Goal: Find contact information: Find contact information

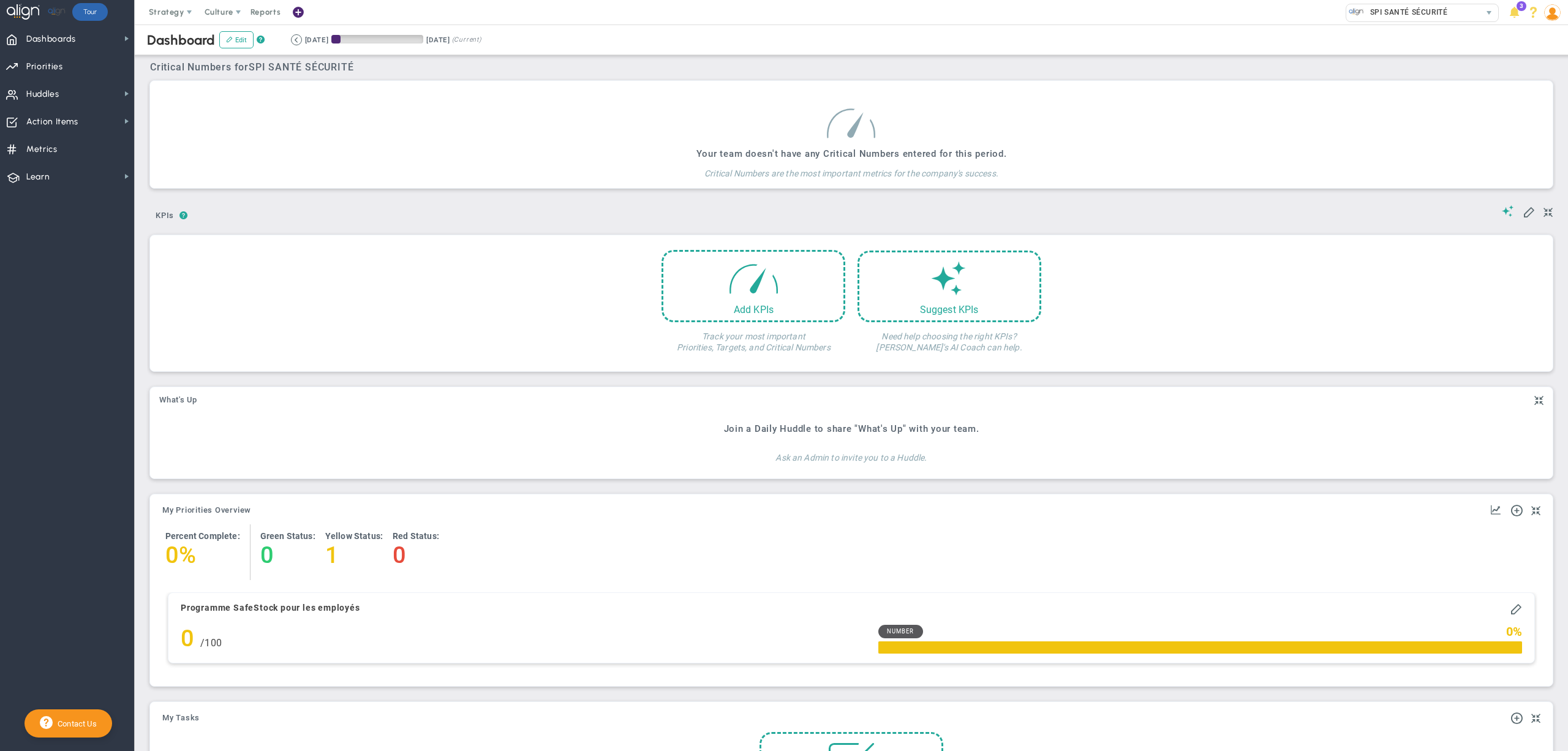
click at [978, 86] on div "Your team doesn't have any Critical Numbers entered for this period. Critical N…" at bounding box center [852, 135] width 1402 height 107
click at [1432, 6] on span "SPI SANTÉ SÉCURITÉ" at bounding box center [1406, 12] width 83 height 16
click at [1365, 32] on div "Manage Companies" at bounding box center [1444, 32] width 245 height 21
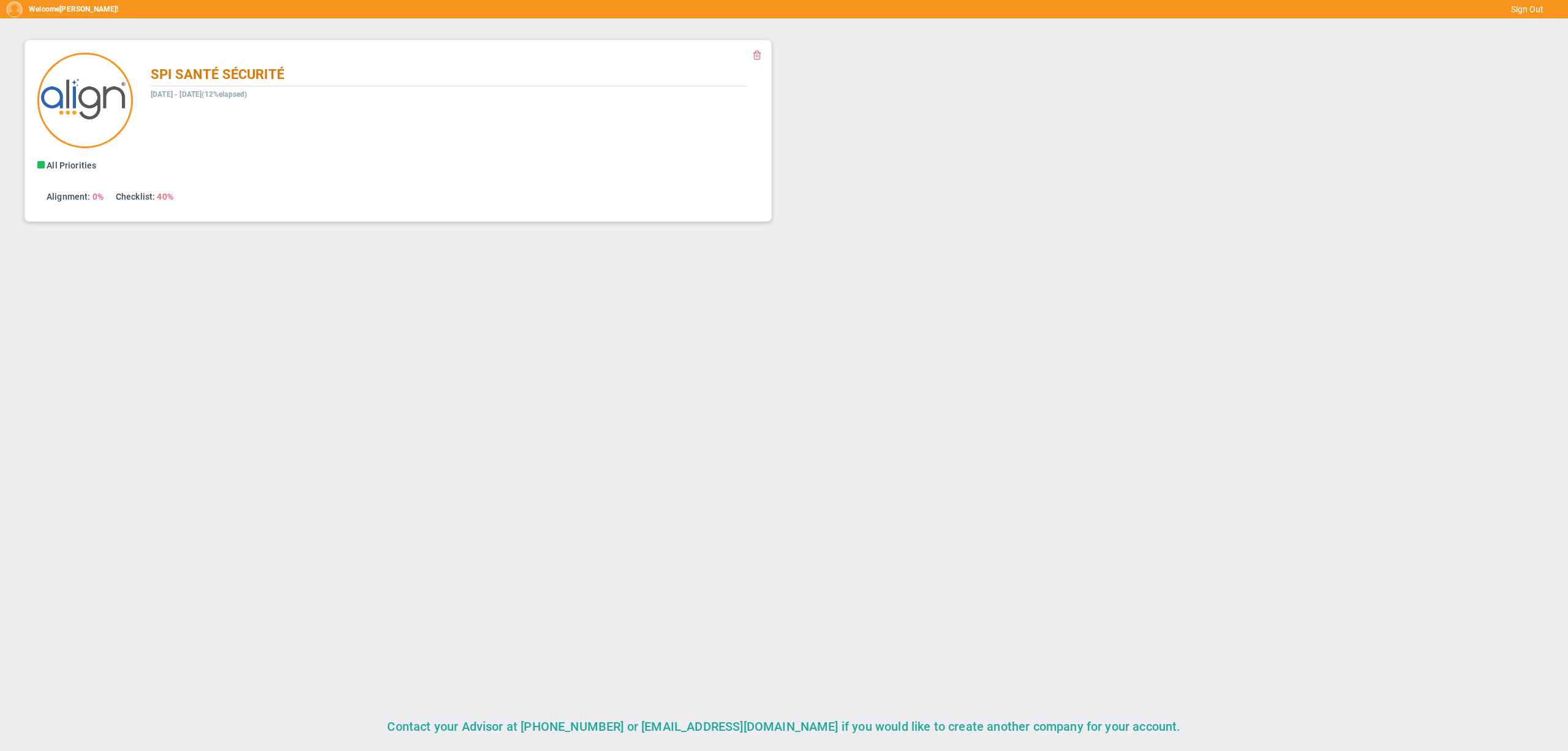
click at [226, 79] on span "SPI SANTÉ SÉCURITÉ" at bounding box center [217, 75] width 133 height 15
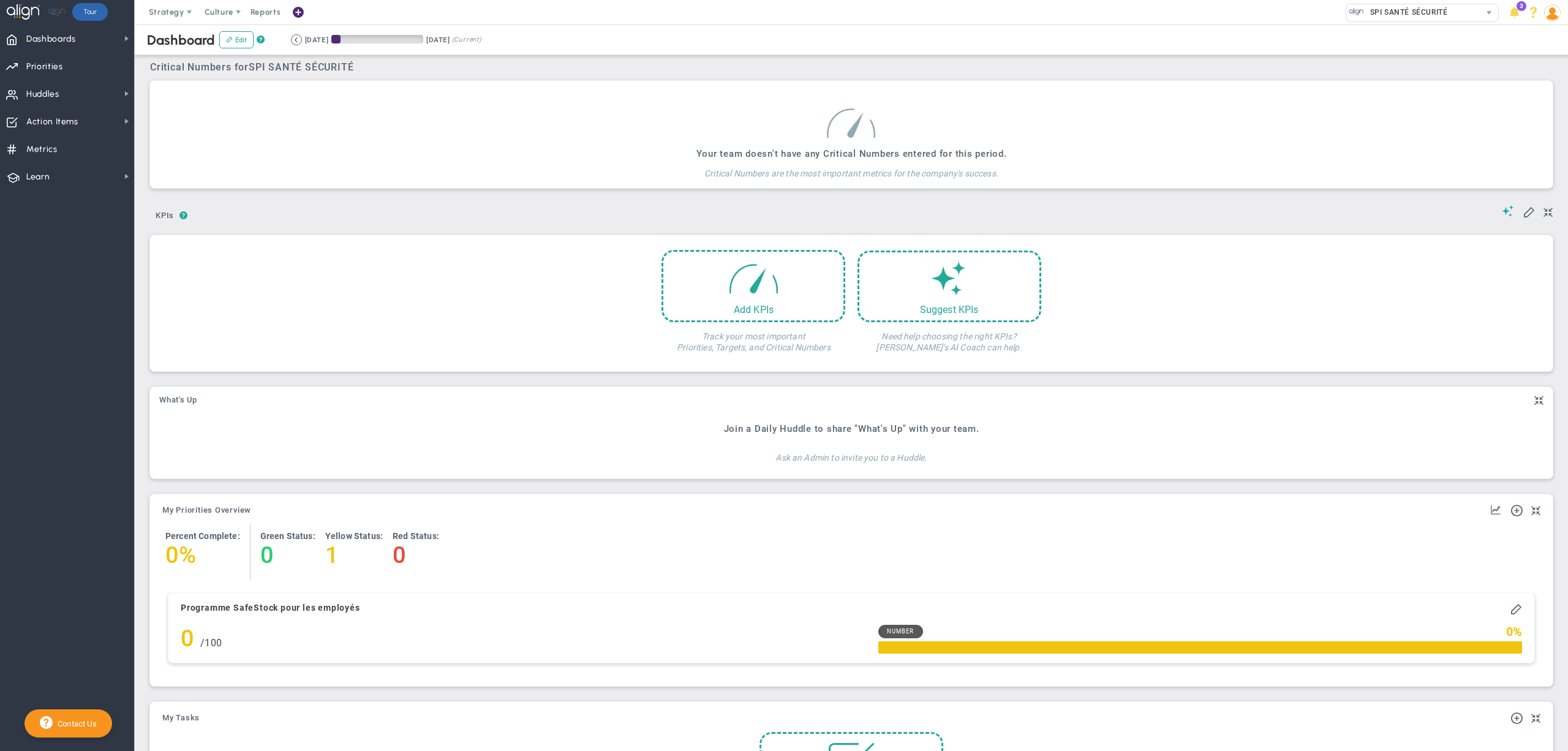
click at [853, 59] on div "Critical Numbers for SPI SANTÉ SÉCURITÉ 0 Critical Numbers for SPI SANTÉ SÉCURI…" at bounding box center [852, 62] width 1402 height 21
click at [1556, 15] on img at bounding box center [1552, 13] width 16 height 16
click at [1528, 35] on span "Profile" at bounding box center [1514, 37] width 99 height 25
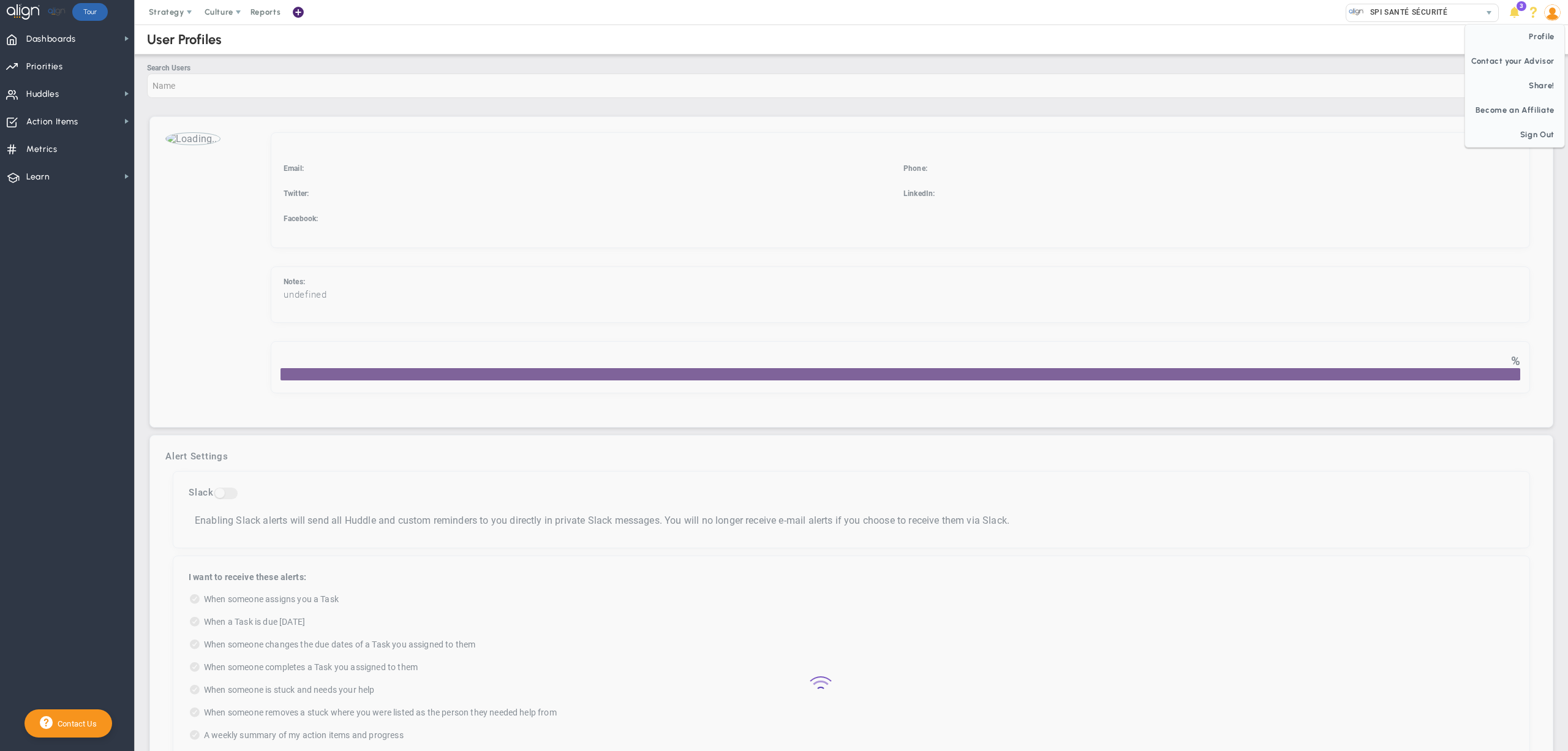
checkbox input "true"
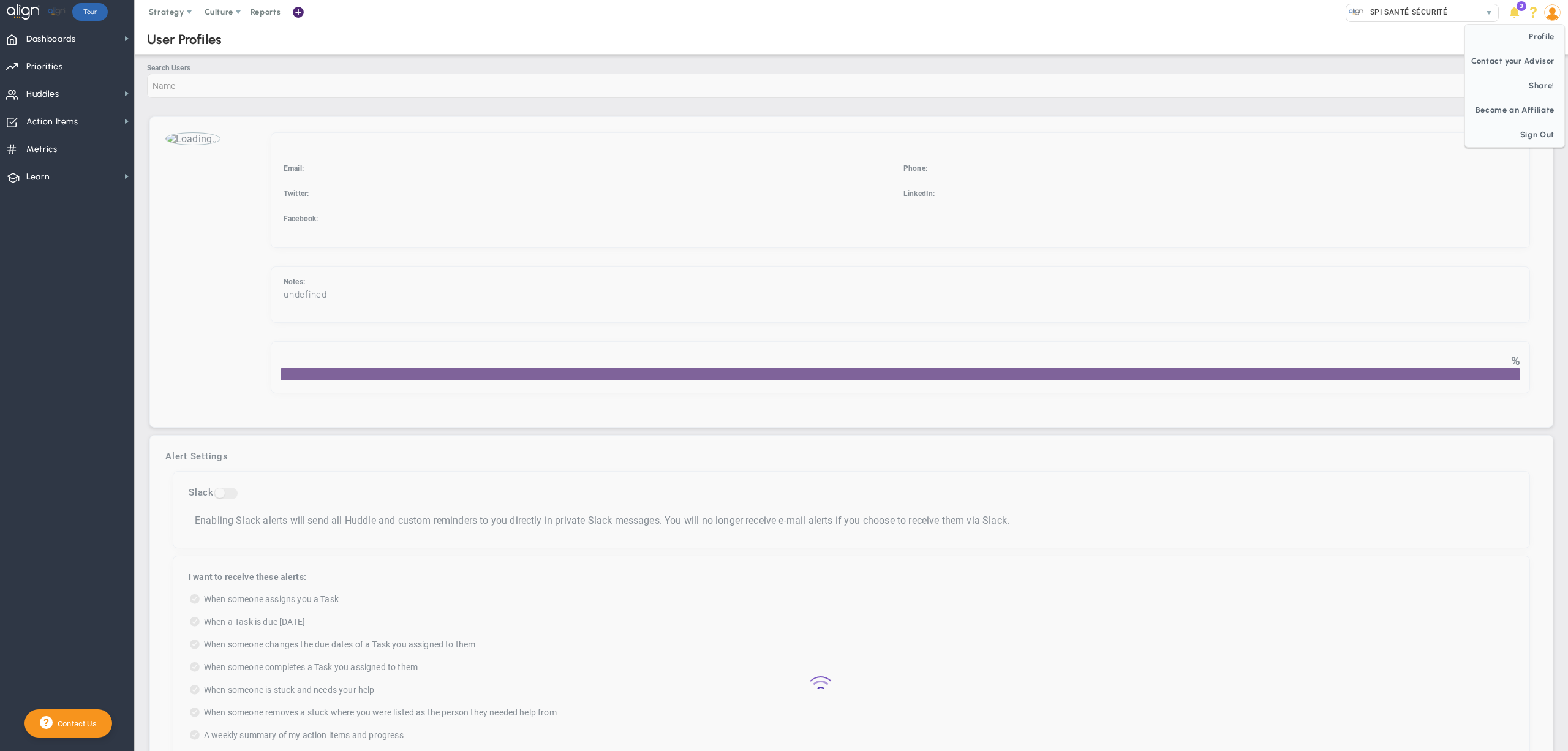
checkbox input "true"
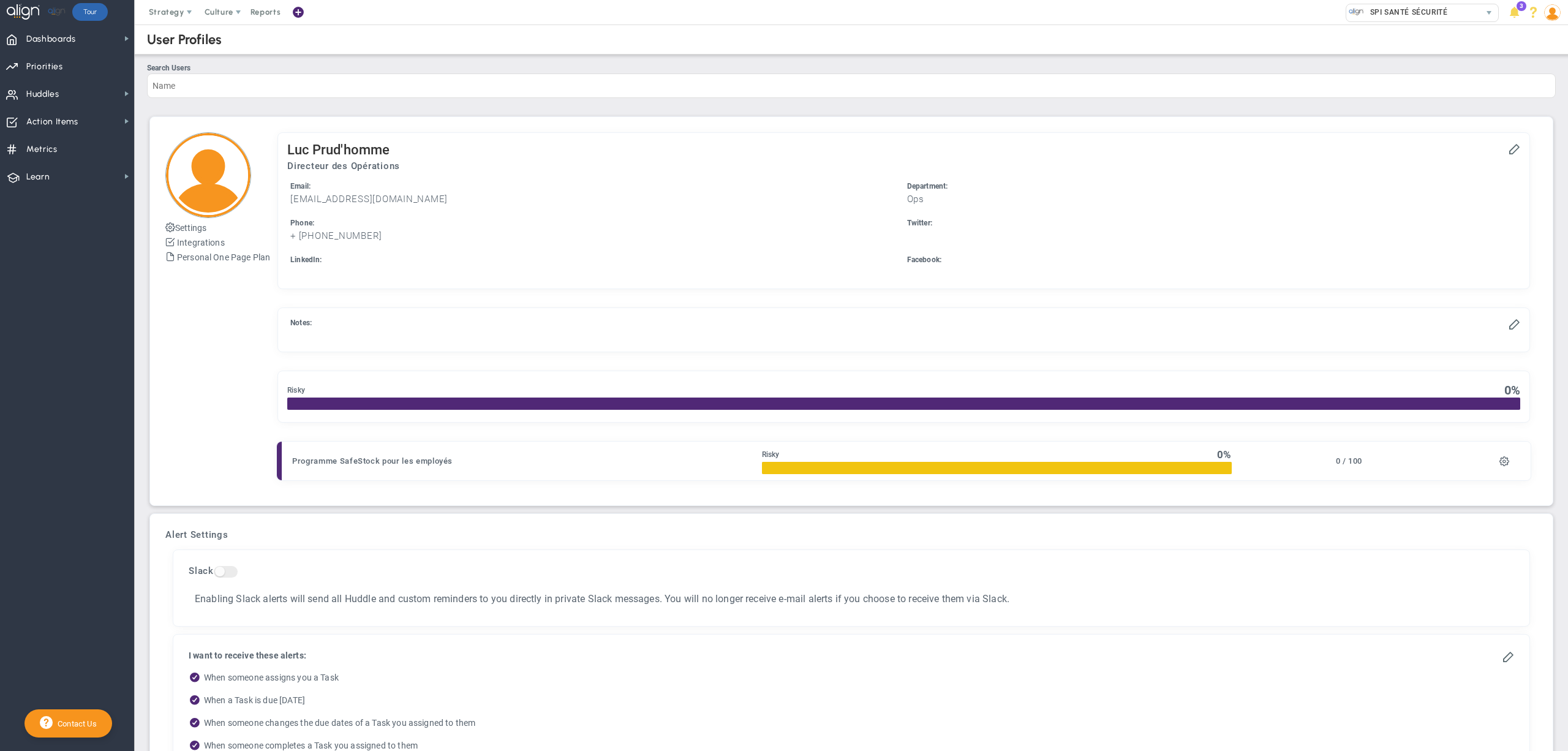
click at [1560, 16] on span at bounding box center [1552, 12] width 19 height 25
click at [1526, 133] on span "Sign Out" at bounding box center [1514, 135] width 99 height 25
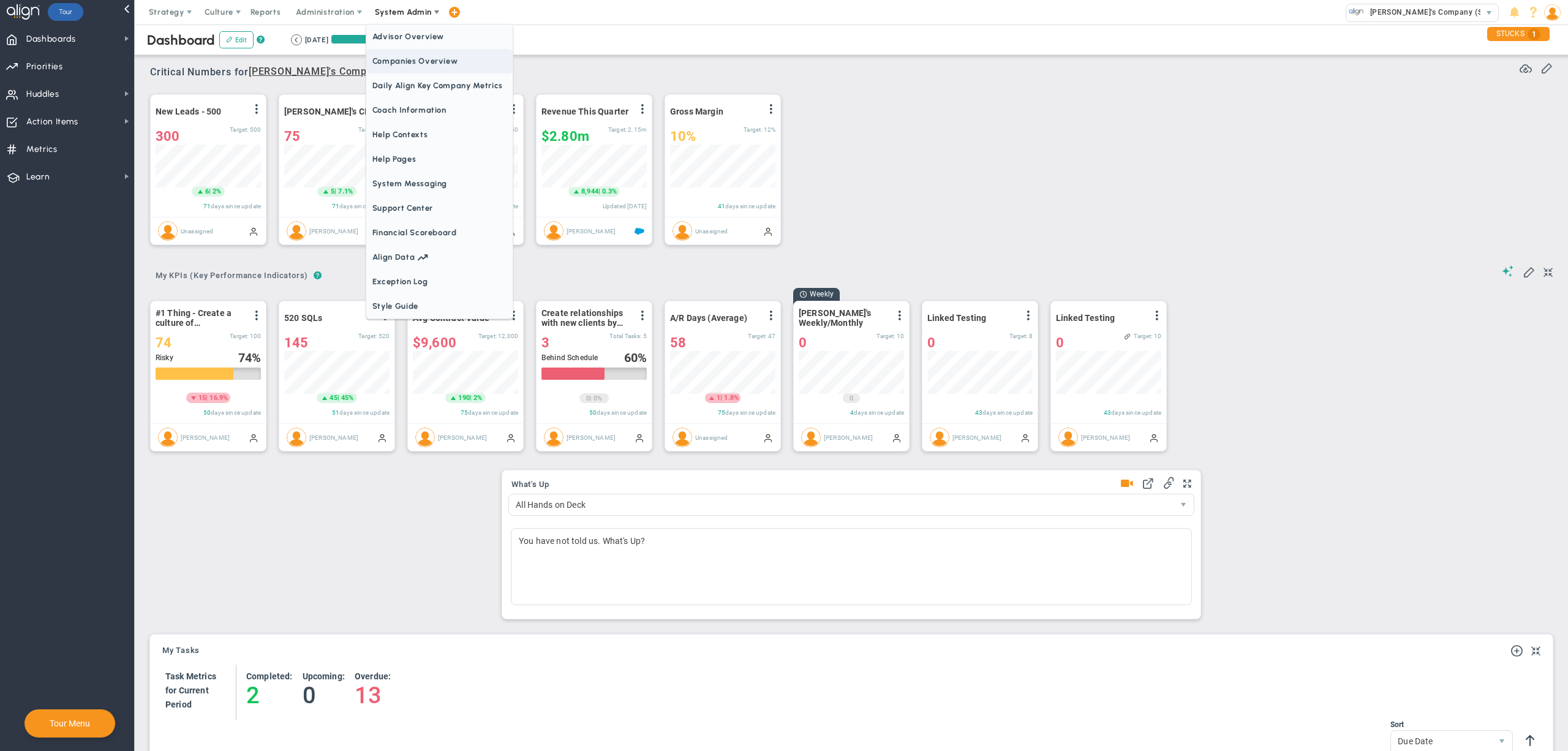
click at [419, 54] on span "Companies Overview" at bounding box center [440, 61] width 147 height 25
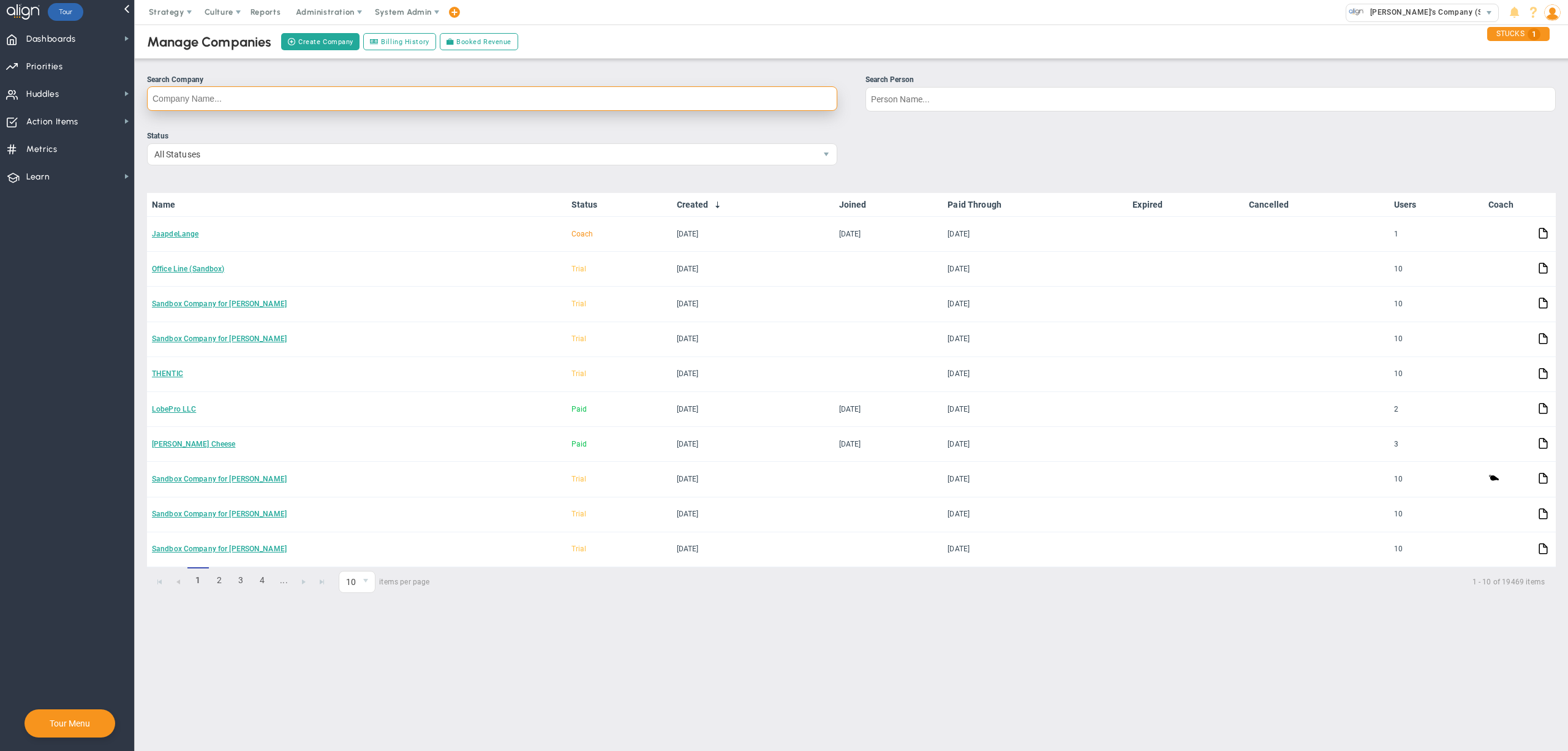
click at [735, 101] on input "Search Company" at bounding box center [492, 99] width 691 height 25
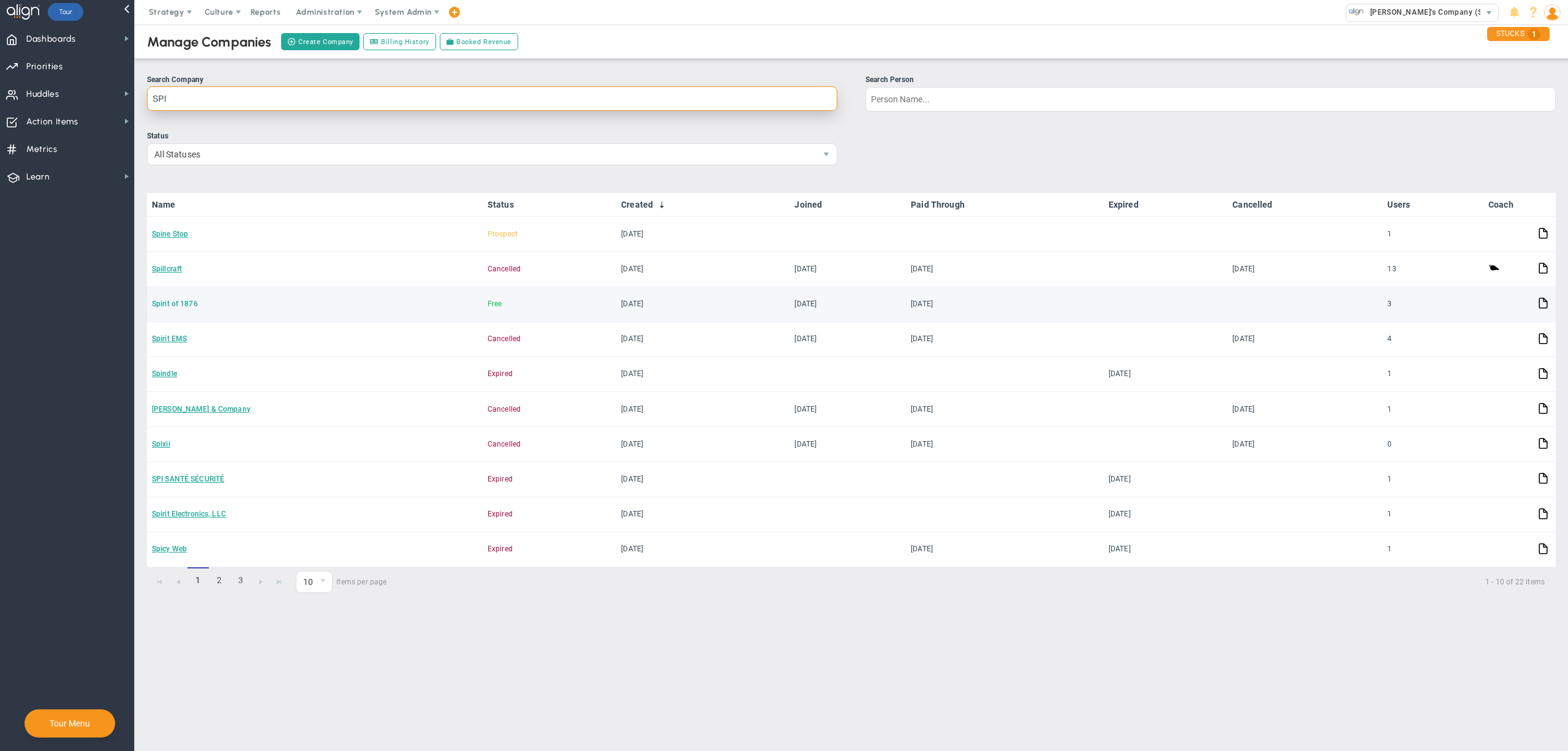
type input "SPI S"
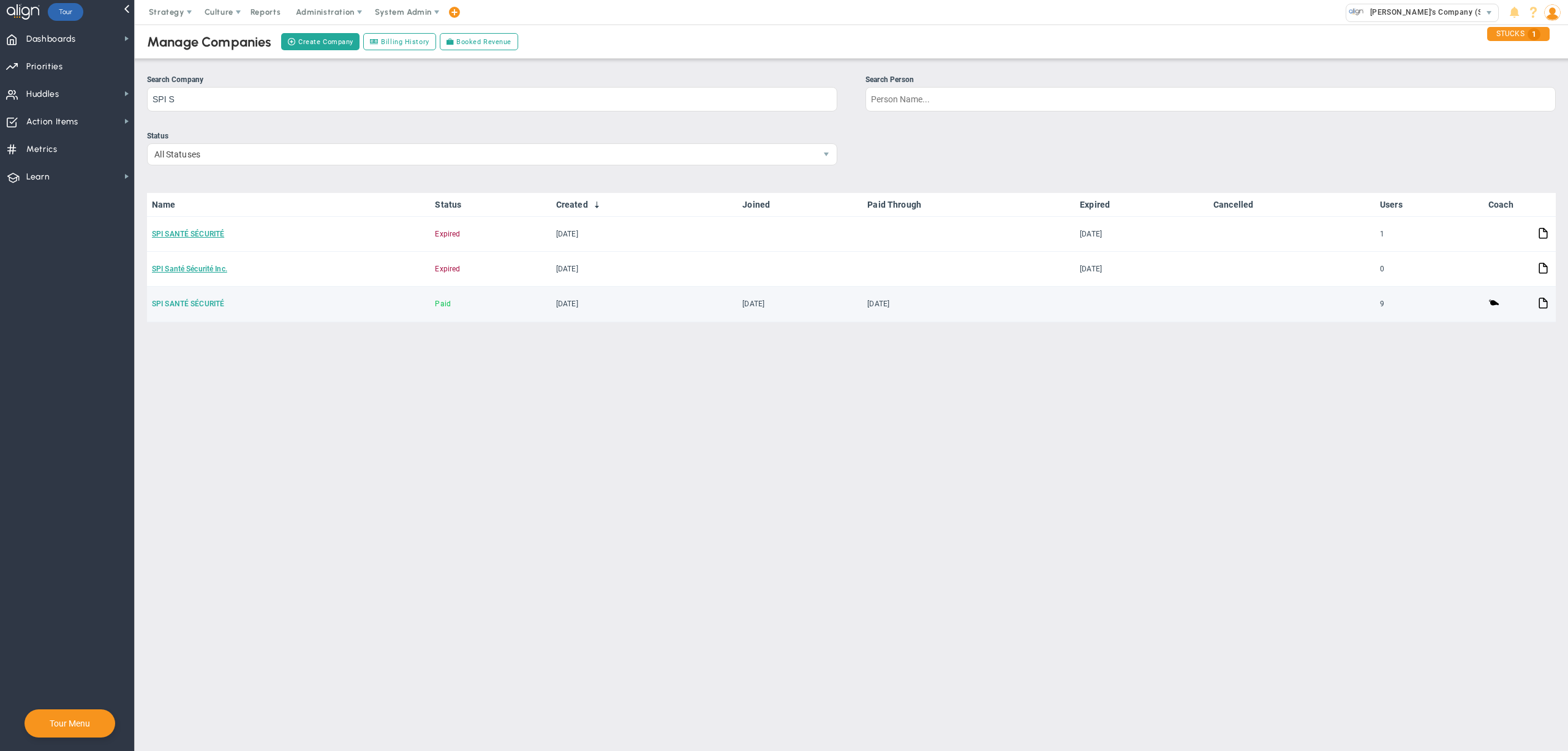
click at [202, 300] on link "SPI SANTÉ SÉCURITÉ" at bounding box center [188, 304] width 72 height 9
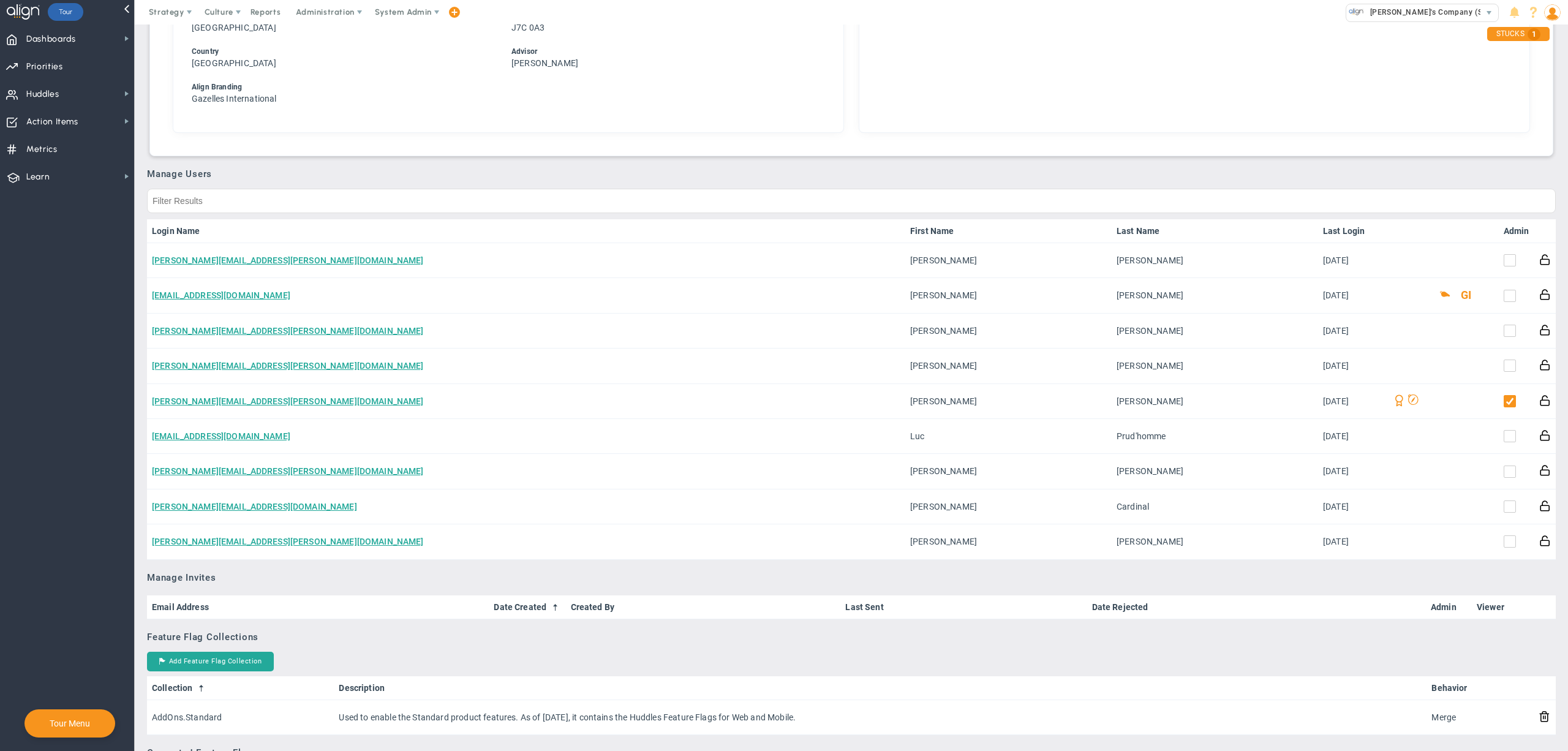
scroll to position [512, 0]
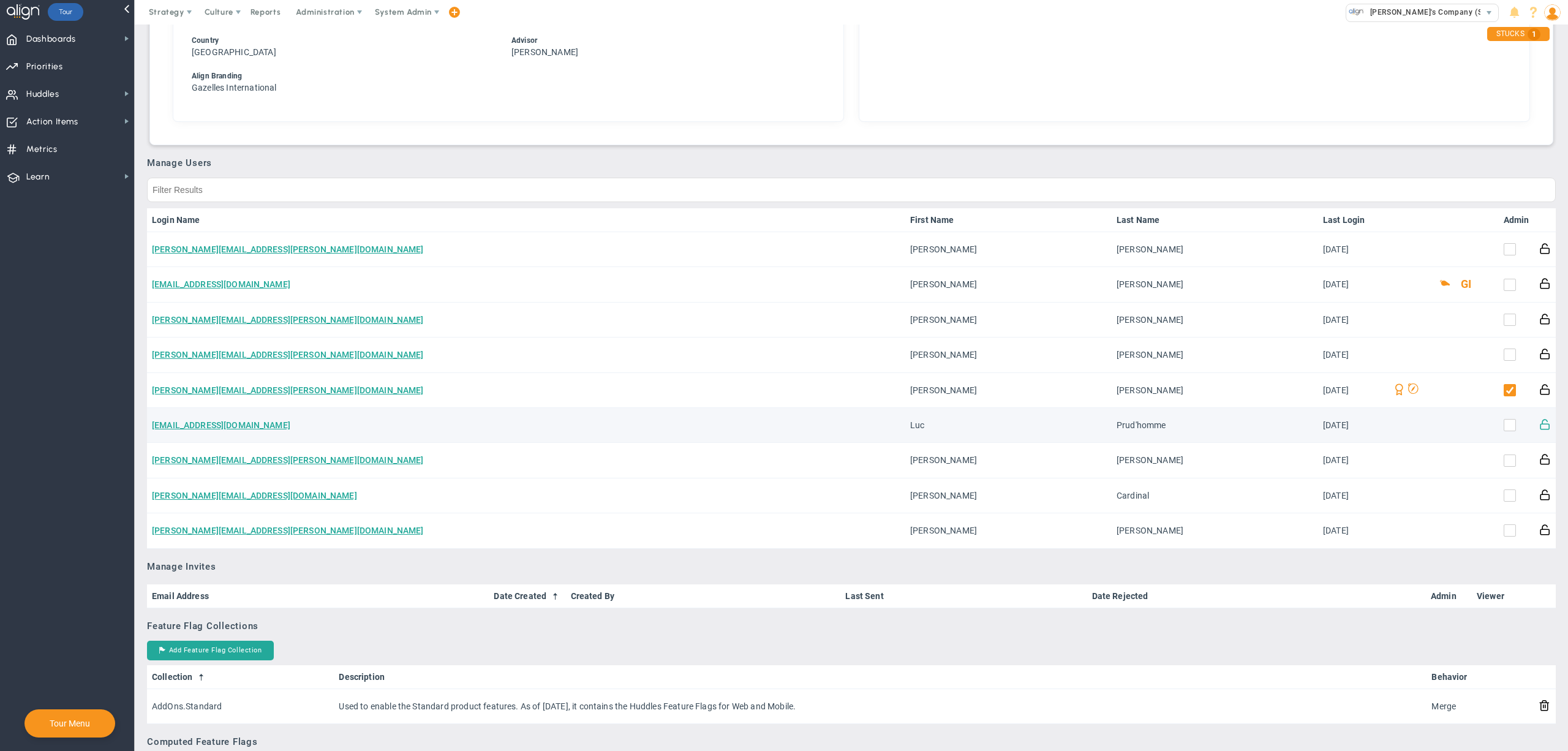
click at [1539, 422] on span at bounding box center [1545, 424] width 11 height 11
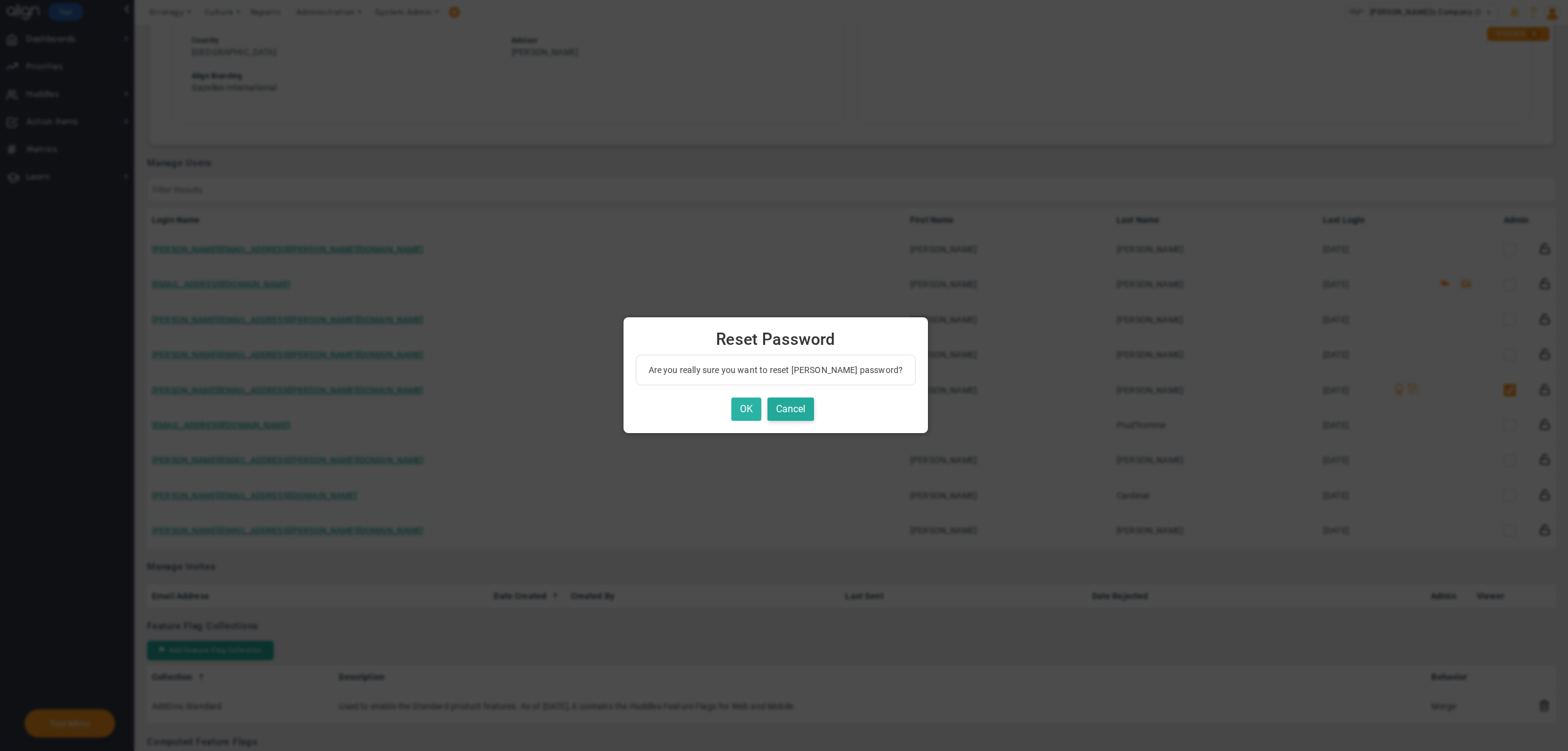
click at [752, 410] on button "OK" at bounding box center [746, 410] width 30 height 24
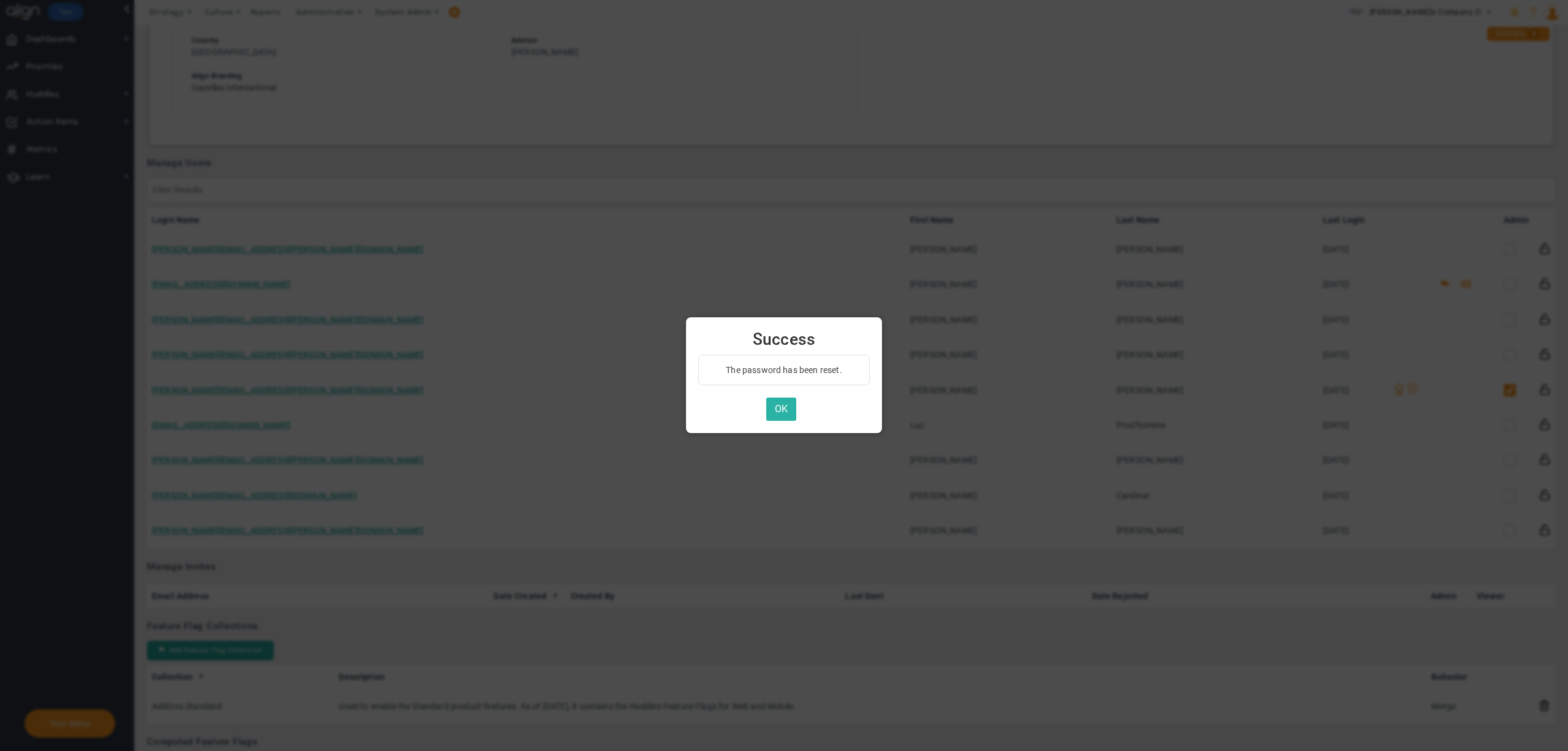
click at [772, 410] on button "OK" at bounding box center [781, 410] width 30 height 24
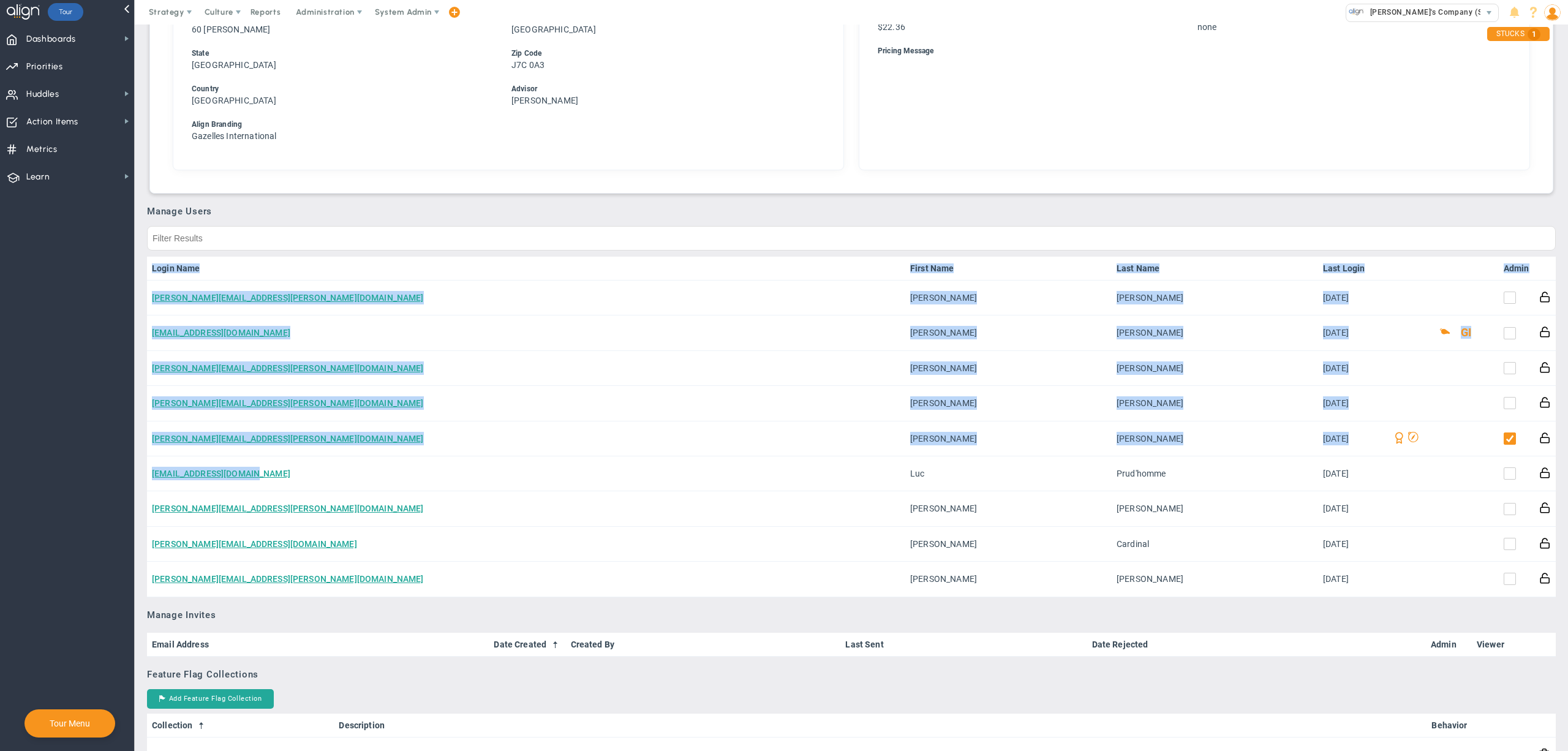
drag, startPoint x: 282, startPoint y: 470, endPoint x: 141, endPoint y: 461, distance: 141.3
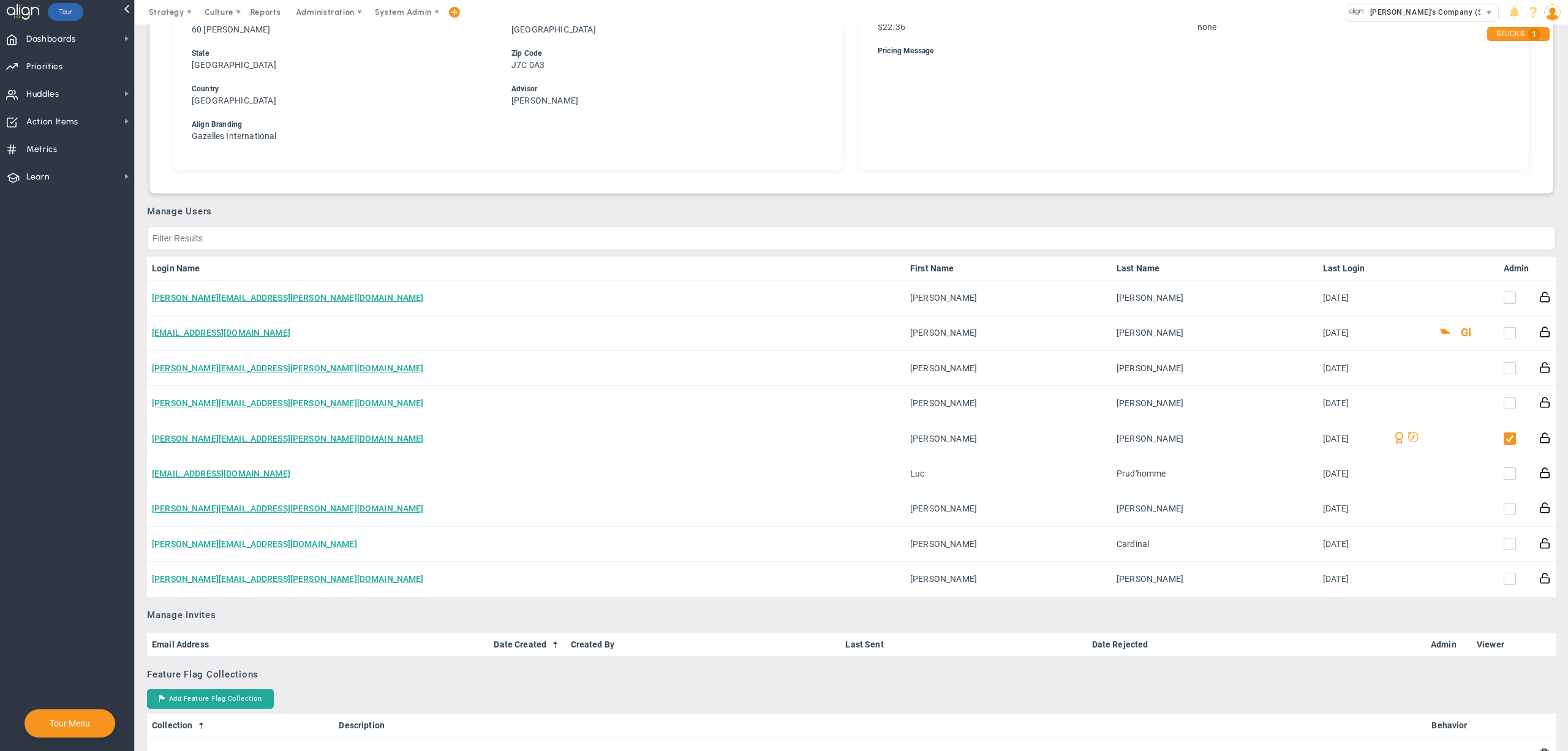
click at [110, 470] on nav "Dashboards Dashboards My Dashboard Company Dashboard Annual Initiatives" at bounding box center [67, 388] width 135 height 727
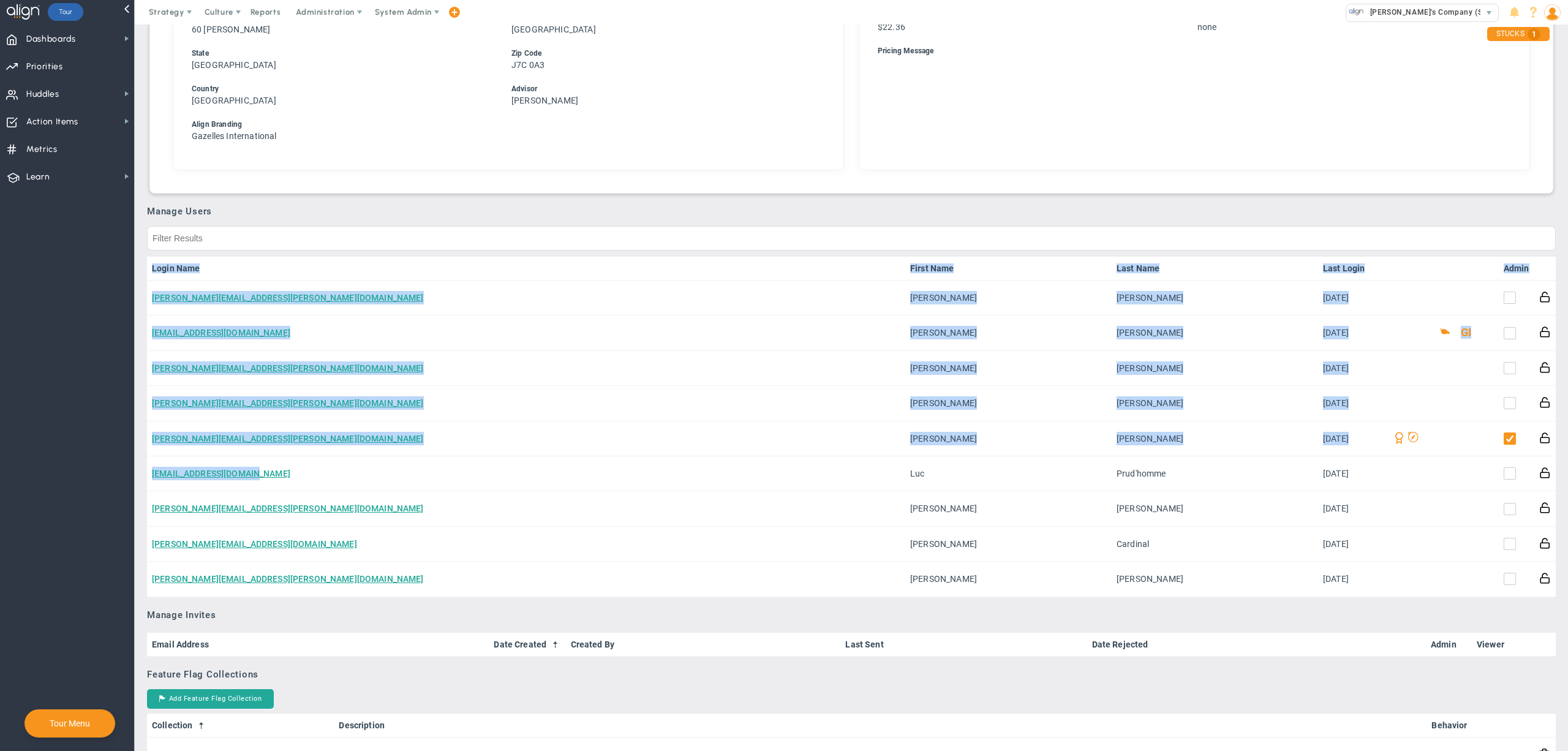
drag, startPoint x: 267, startPoint y: 468, endPoint x: 146, endPoint y: 467, distance: 121.0
click at [93, 472] on nav "Dashboards Dashboards My Dashboard Company Dashboard Annual Initiatives" at bounding box center [67, 388] width 135 height 727
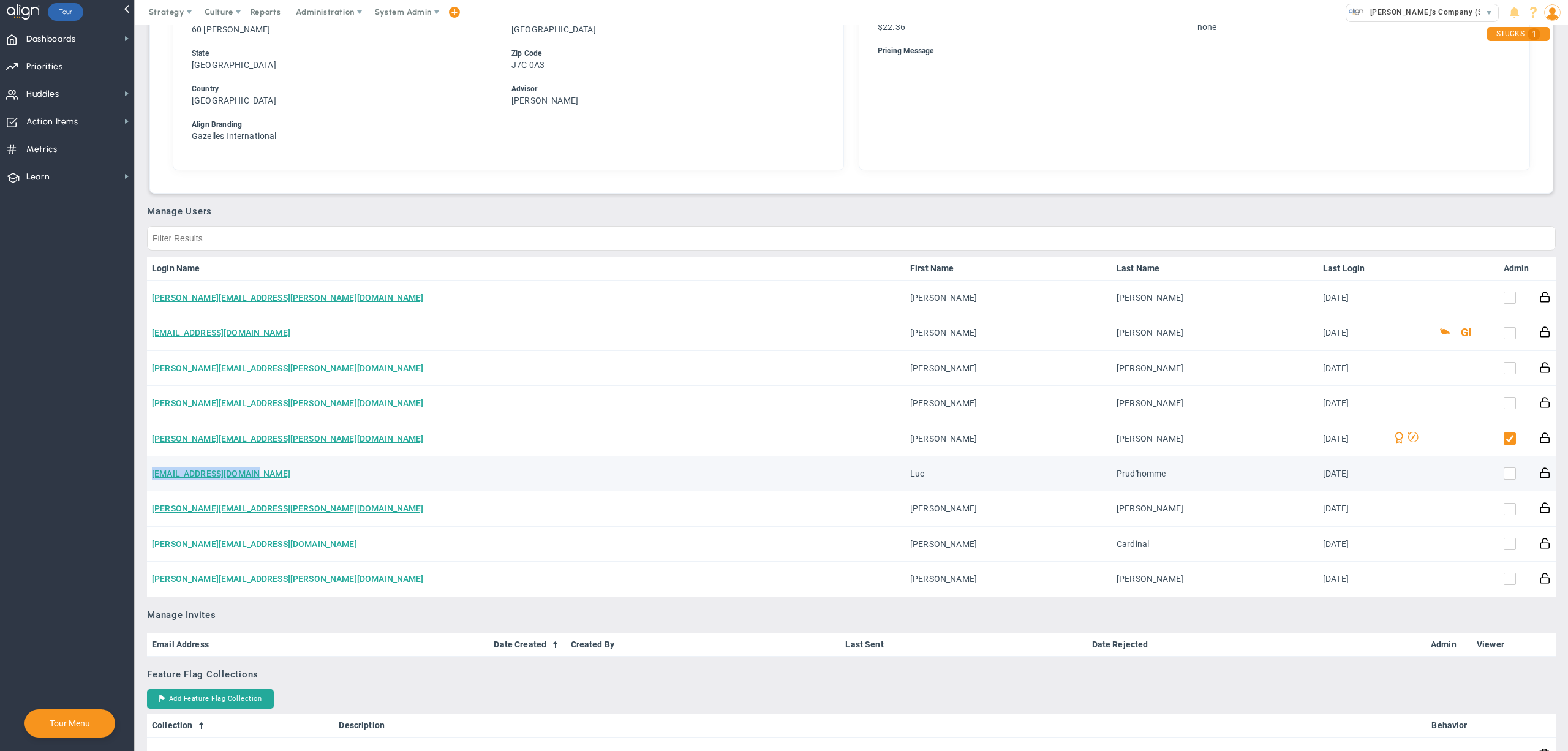
drag, startPoint x: 277, startPoint y: 469, endPoint x: 148, endPoint y: 472, distance: 129.0
click at [148, 472] on td "[EMAIL_ADDRESS][DOMAIN_NAME]" at bounding box center [526, 473] width 758 height 35
copy link "[EMAIL_ADDRESS][DOMAIN_NAME]"
